Goal: Task Accomplishment & Management: Use online tool/utility

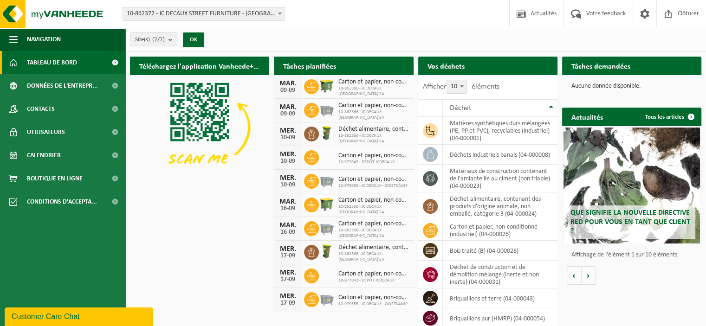
click at [459, 71] on h2 "Vos déchets" at bounding box center [446, 66] width 56 height 18
click at [433, 65] on h2 "Vos déchets" at bounding box center [446, 66] width 56 height 18
click at [428, 229] on icon at bounding box center [430, 230] width 9 height 9
click at [429, 230] on icon at bounding box center [430, 230] width 9 height 9
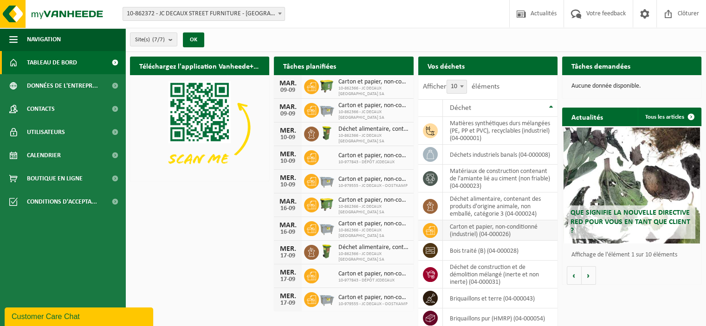
click at [480, 220] on td "carton et papier, non-conditionné (industriel) (04-000026)" at bounding box center [500, 230] width 115 height 20
click at [481, 228] on td "carton et papier, non-conditionné (industriel) (04-000026)" at bounding box center [500, 230] width 115 height 20
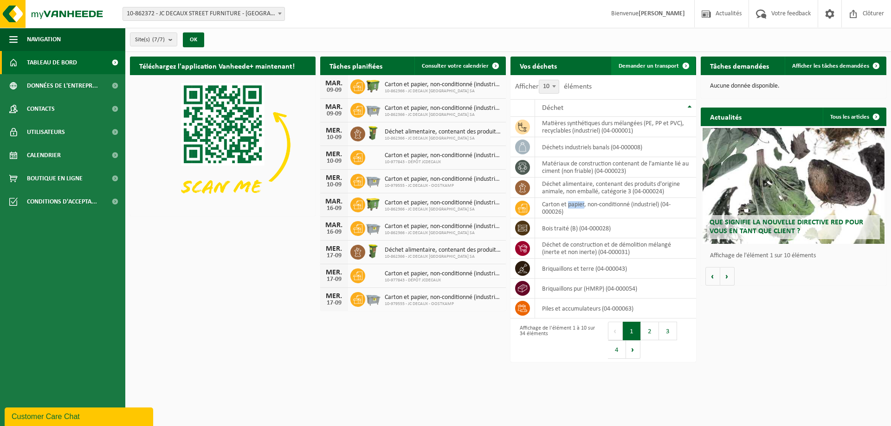
click at [648, 67] on span "Demander un transport" at bounding box center [649, 66] width 60 height 6
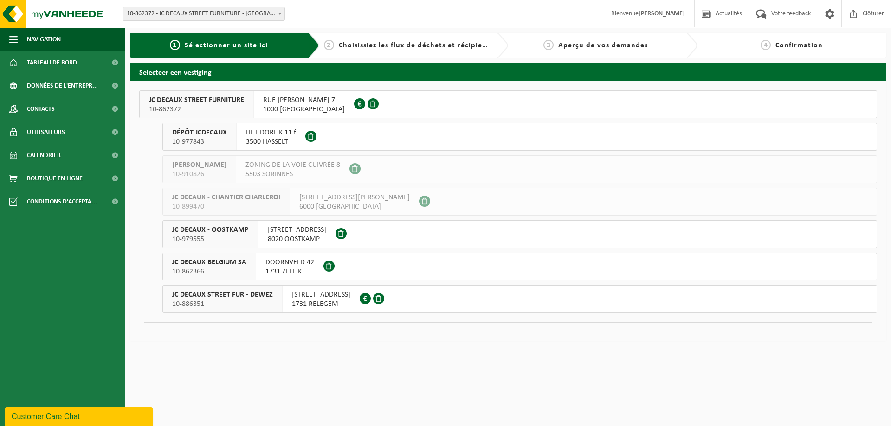
click at [191, 299] on span "JC DECAUX STREET FUR - DEWEZ" at bounding box center [222, 295] width 101 height 9
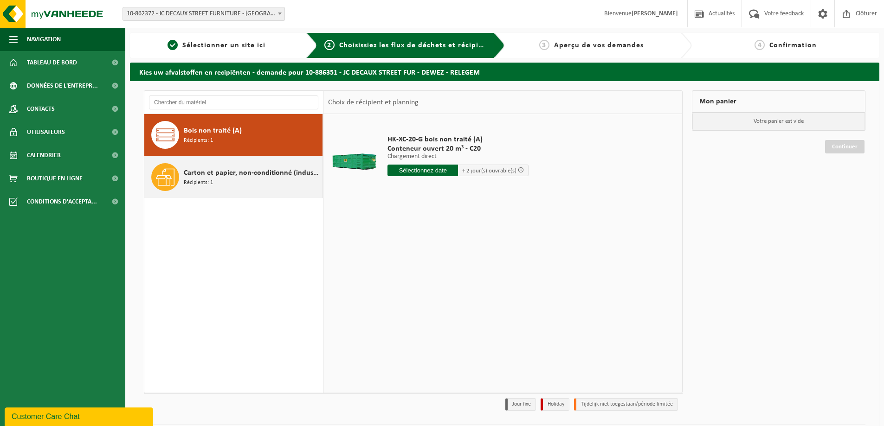
click at [204, 179] on span "Récipients: 1" at bounding box center [198, 183] width 29 height 9
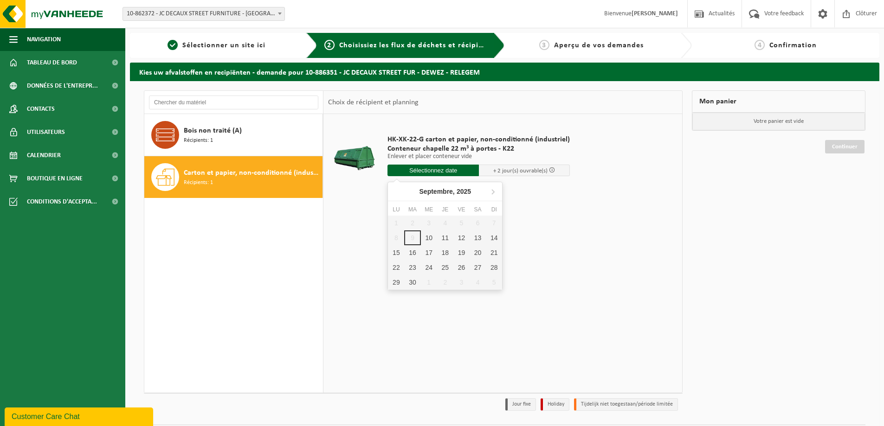
click at [421, 172] on input "text" at bounding box center [432, 171] width 91 height 12
click at [434, 242] on div "10" at bounding box center [429, 238] width 16 height 15
type input "à partir de 2025-09-10"
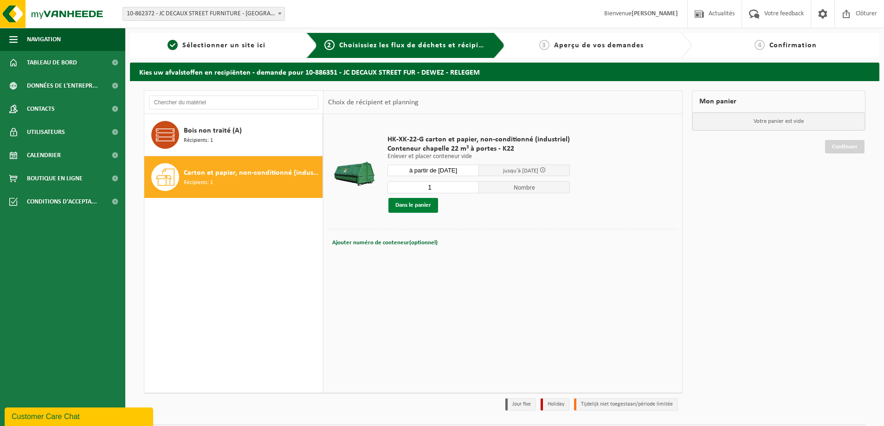
click at [425, 207] on button "Dans le panier" at bounding box center [413, 205] width 50 height 15
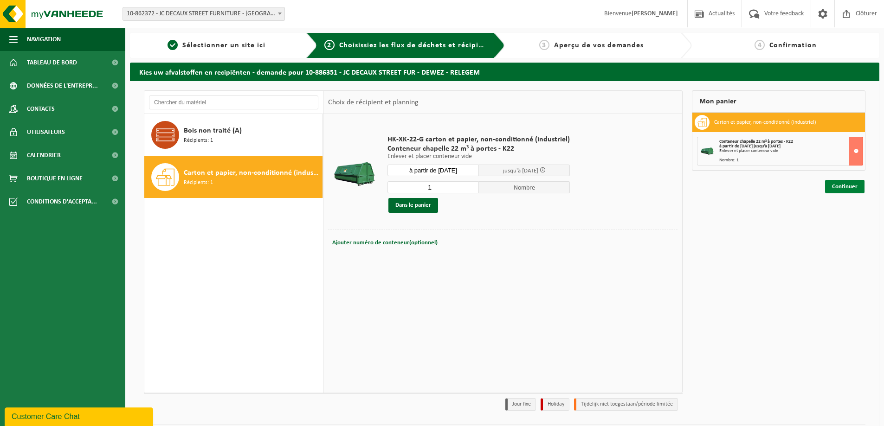
click at [844, 186] on link "Continuer" at bounding box center [844, 186] width 39 height 13
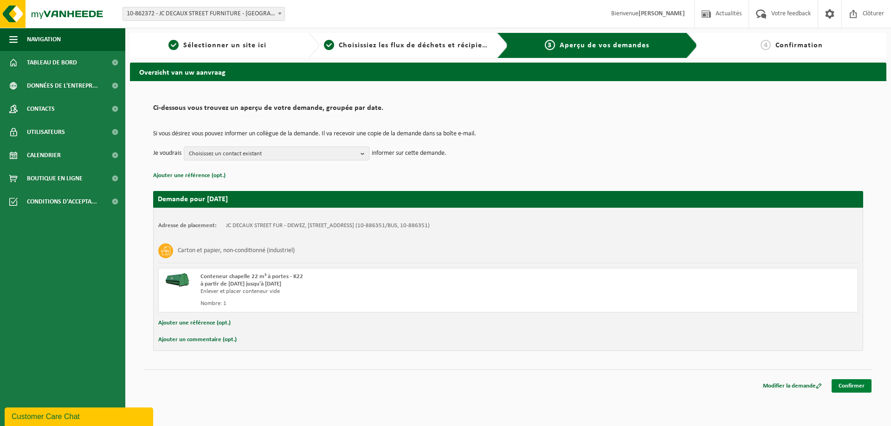
click at [856, 387] on link "Confirmer" at bounding box center [852, 386] width 40 height 13
